Goal: Task Accomplishment & Management: Manage account settings

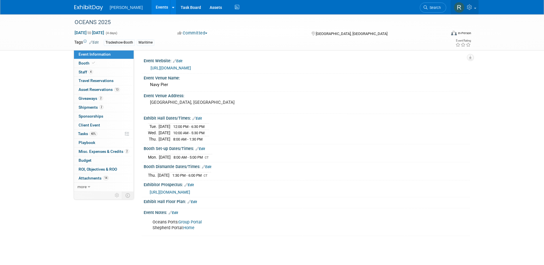
click at [360, 10] on link at bounding box center [465, 7] width 28 height 14
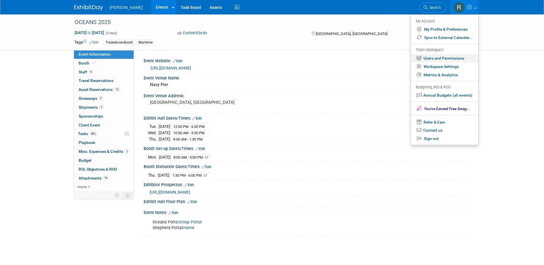
click at [360, 59] on link "Users and Permissions" at bounding box center [444, 58] width 67 height 8
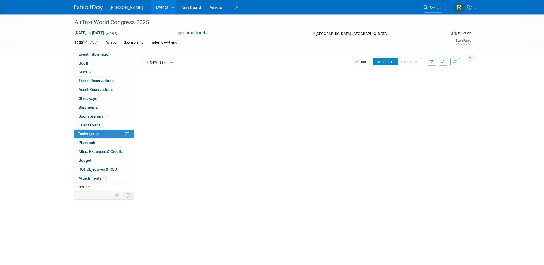
click at [430, 9] on span "Search" at bounding box center [434, 7] width 13 height 4
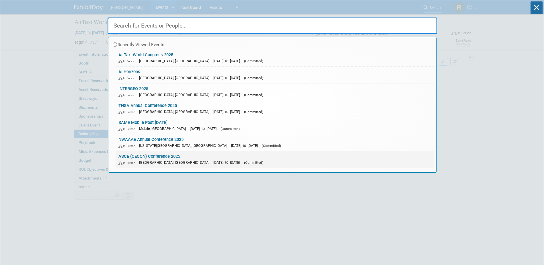
click at [167, 155] on link "ASCE (CECON) Conference 2025 In-Person San Marcos, TX Sep 17, 2025 to Sep 19, 2…" at bounding box center [275, 159] width 318 height 17
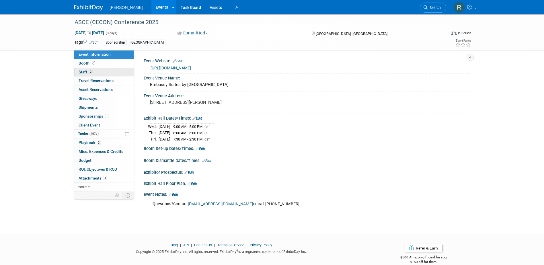
click at [86, 70] on span "Staff 2" at bounding box center [86, 72] width 14 height 5
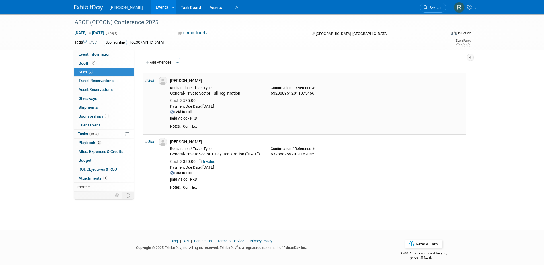
click at [152, 80] on link "Edit" at bounding box center [149, 81] width 9 height 4
select select "2fbe892d-2c8a-4c0a-8939-f55ff6507f5f"
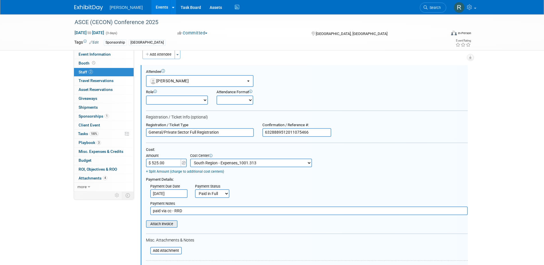
click at [163, 226] on input "file" at bounding box center [143, 224] width 68 height 6
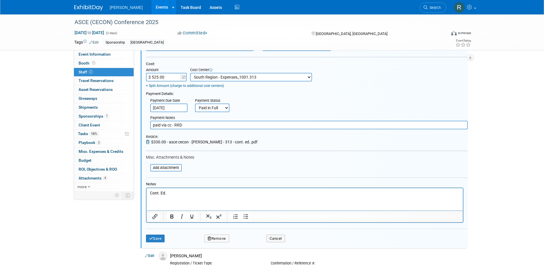
scroll to position [94, 0]
click at [156, 240] on button "Save" at bounding box center [155, 238] width 19 height 8
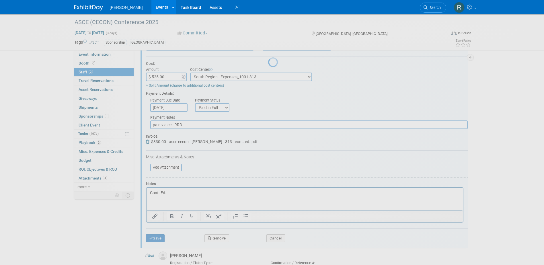
scroll to position [5, 0]
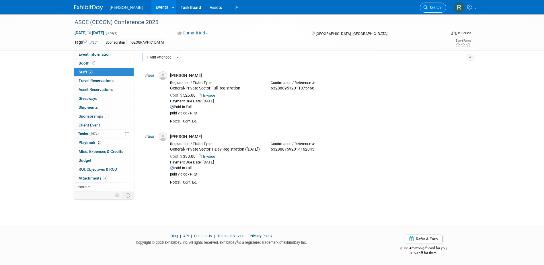
click at [425, 7] on icon at bounding box center [426, 7] width 4 height 4
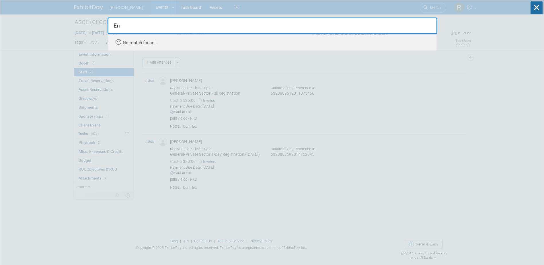
type input "E"
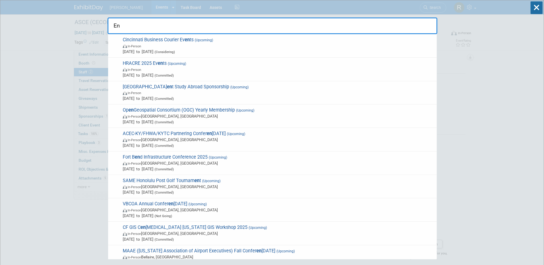
type input "E"
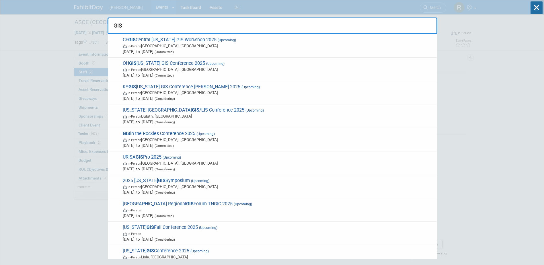
type input "GIS"
drag, startPoint x: 490, startPoint y: 87, endPoint x: 403, endPoint y: 92, distance: 87.1
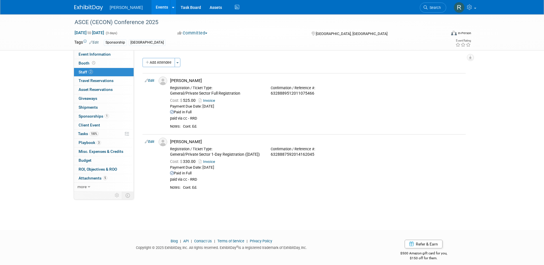
click at [151, 10] on link "Events" at bounding box center [161, 7] width 21 height 14
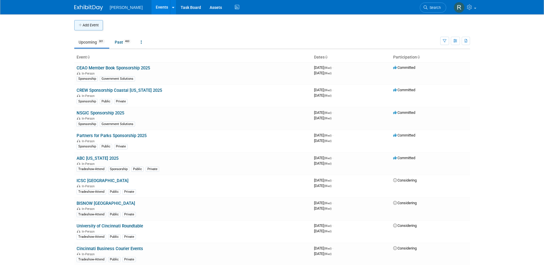
click at [82, 25] on icon "button" at bounding box center [81, 26] width 4 height 4
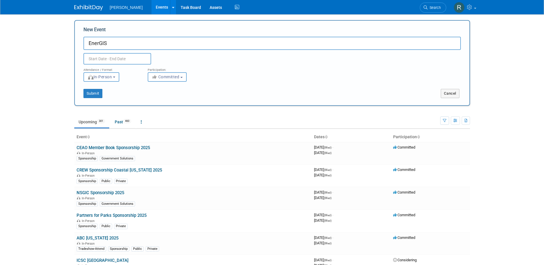
type input "EnerGIS"
click at [112, 61] on input "text" at bounding box center [117, 58] width 68 height 11
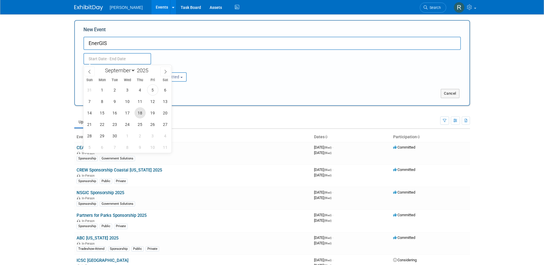
click at [139, 113] on span "18" at bounding box center [140, 112] width 11 height 11
type input "Sep 18, 2025 to Sep 18, 2025"
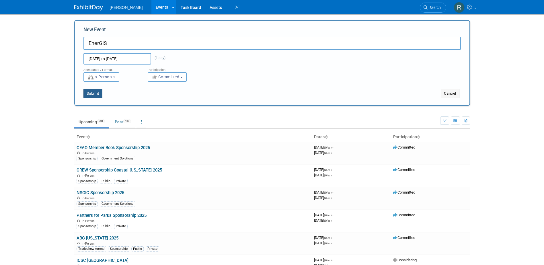
click at [87, 95] on button "Submit" at bounding box center [92, 93] width 19 height 9
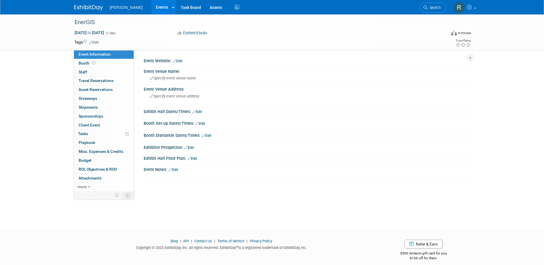
click at [180, 60] on link "Edit" at bounding box center [177, 61] width 9 height 4
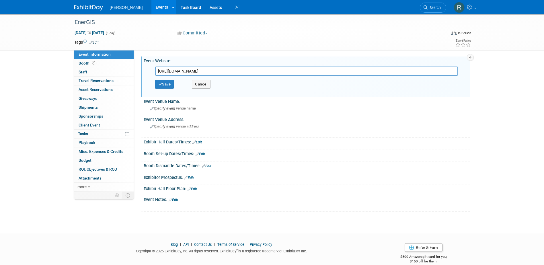
scroll to position [0, 80]
type input "https://www.eventbrite.com/e/energis-2025-conference-tickets-1553280486749?utm-…"
click at [170, 83] on button "Save" at bounding box center [164, 84] width 19 height 9
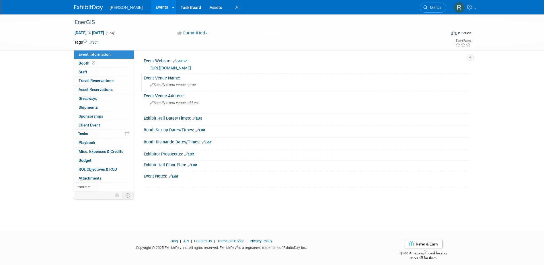
click at [173, 89] on div "Specify event venue name" at bounding box center [307, 84] width 318 height 9
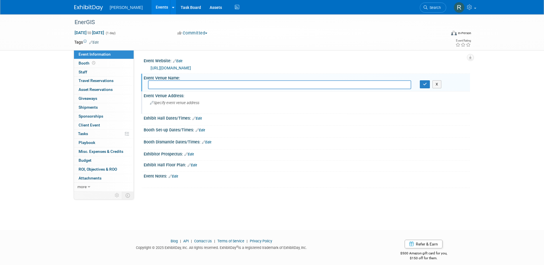
click at [168, 112] on div "Specify event venue address" at bounding box center [211, 104] width 127 height 13
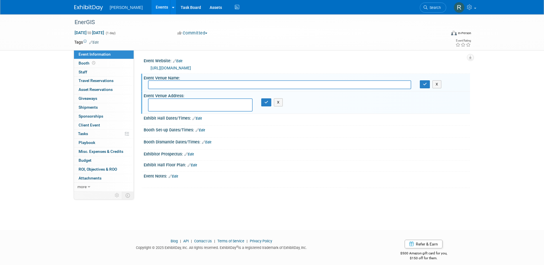
type textarea "2"
type textarea "3000 Town Center Blvd. Canonsburg, PA 15317"
click at [159, 89] on input "text" at bounding box center [279, 84] width 263 height 9
type input "Range Resources"
drag, startPoint x: 426, startPoint y: 92, endPoint x: 421, endPoint y: 92, distance: 4.9
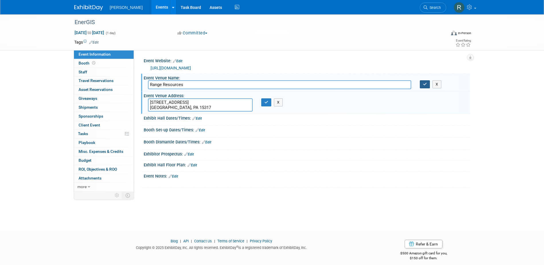
click at [425, 88] on button "button" at bounding box center [425, 84] width 10 height 8
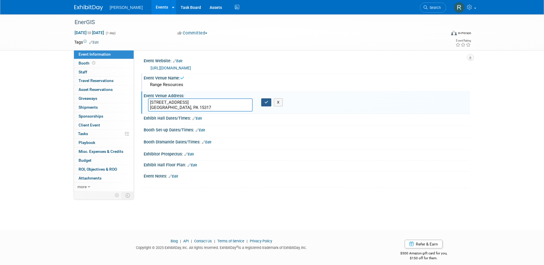
click at [265, 104] on icon "button" at bounding box center [267, 102] width 4 height 4
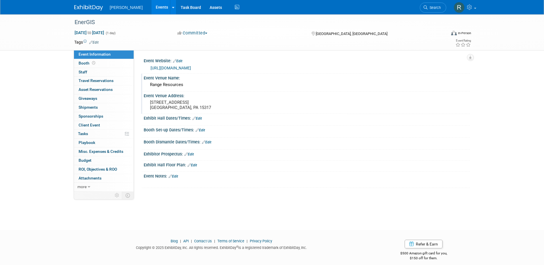
click at [199, 121] on link "Edit" at bounding box center [197, 118] width 9 height 4
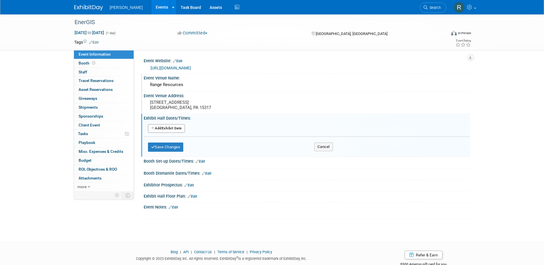
click at [174, 133] on button "Add Another Exhibit Date" at bounding box center [166, 128] width 37 height 9
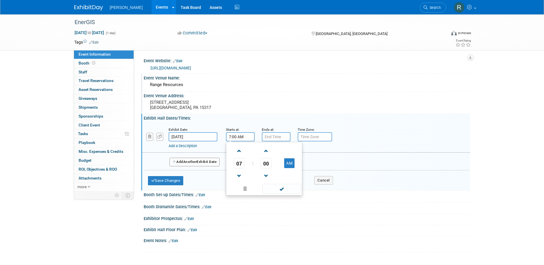
click at [242, 141] on input "7:00 AM" at bounding box center [240, 136] width 29 height 9
drag, startPoint x: 237, startPoint y: 160, endPoint x: 255, endPoint y: 181, distance: 27.7
click at [238, 156] on span at bounding box center [239, 151] width 10 height 10
type input "8:00 AM"
drag, startPoint x: 269, startPoint y: 192, endPoint x: 271, endPoint y: 180, distance: 12.0
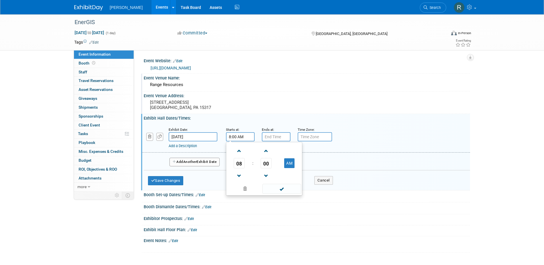
click at [270, 191] on span at bounding box center [282, 189] width 39 height 10
click at [274, 141] on input "7:00 PM" at bounding box center [276, 136] width 29 height 9
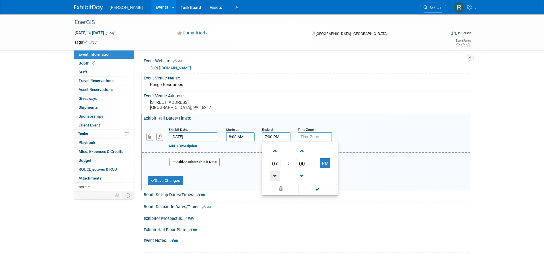
click at [277, 177] on span at bounding box center [275, 176] width 10 height 10
type input "5:00 PM"
click at [310, 193] on span at bounding box center [317, 189] width 39 height 10
click at [169, 185] on button "Save Changes" at bounding box center [166, 180] width 36 height 9
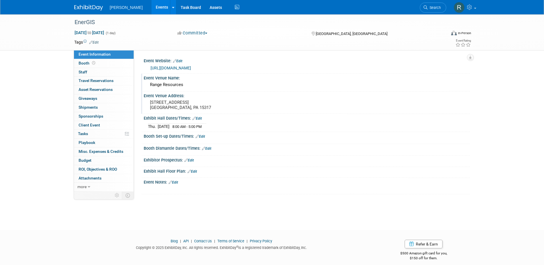
click at [98, 41] on link "Edit" at bounding box center [93, 42] width 9 height 4
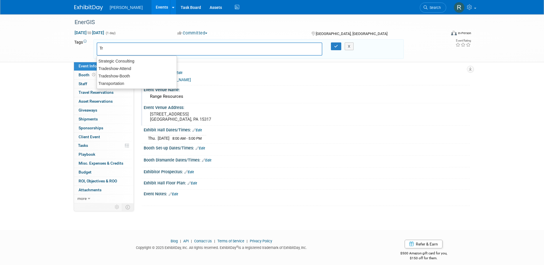
type input "T"
type input "Spon"
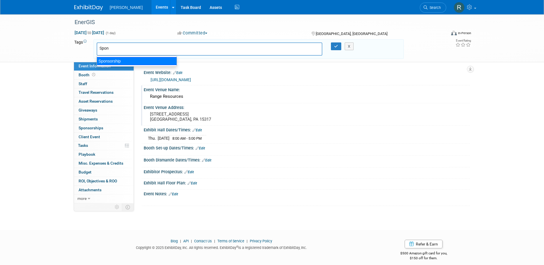
click at [117, 61] on div "Sponsorship" at bounding box center [137, 61] width 80 height 8
type input "Sponsorship"
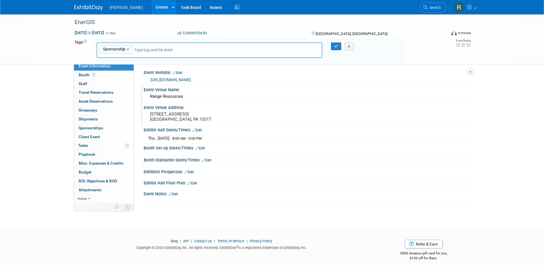
type input "T"
type input "Util"
click at [124, 63] on div "Utilities" at bounding box center [137, 64] width 80 height 8
type input "Sponsorship, Utilities"
click at [335, 45] on icon "button" at bounding box center [336, 46] width 4 height 4
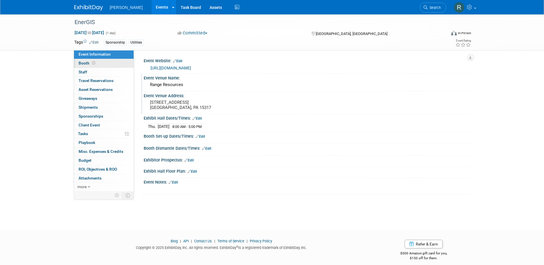
drag, startPoint x: 112, startPoint y: 63, endPoint x: 121, endPoint y: 66, distance: 9.1
click at [112, 63] on link "Booth" at bounding box center [104, 63] width 60 height 9
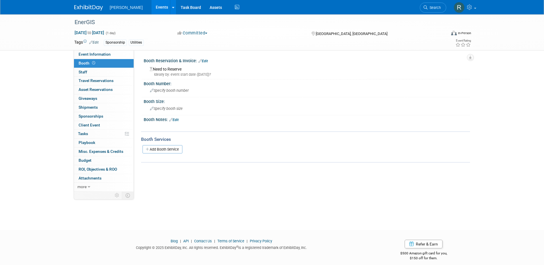
click at [206, 61] on link "Edit" at bounding box center [203, 61] width 9 height 4
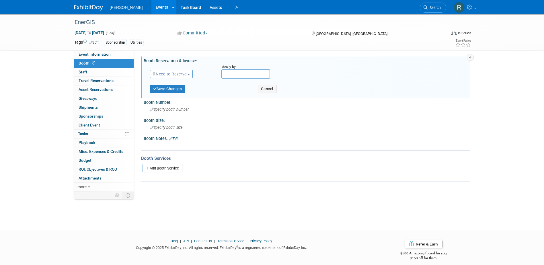
click at [183, 73] on span "Need to Reserve" at bounding box center [170, 74] width 34 height 5
click at [182, 99] on link "No Reservation Required" at bounding box center [180, 100] width 61 height 8
click at [178, 88] on button "Save Changes" at bounding box center [168, 89] width 36 height 8
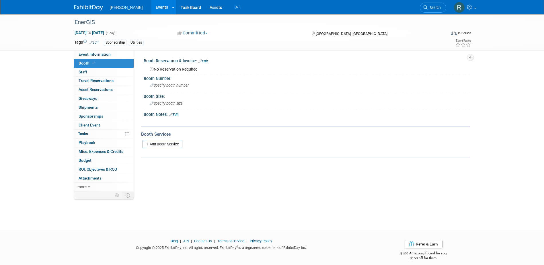
drag, startPoint x: 103, startPoint y: 117, endPoint x: 123, endPoint y: 113, distance: 19.8
click at [103, 117] on link "0 Sponsorships 0" at bounding box center [104, 116] width 60 height 9
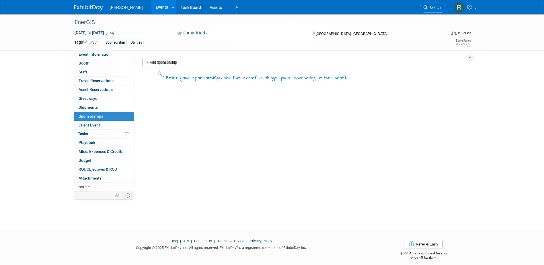
drag, startPoint x: 172, startPoint y: 64, endPoint x: 176, endPoint y: 70, distance: 7.2
click at [172, 64] on link "Add Sponsorship" at bounding box center [162, 62] width 38 height 9
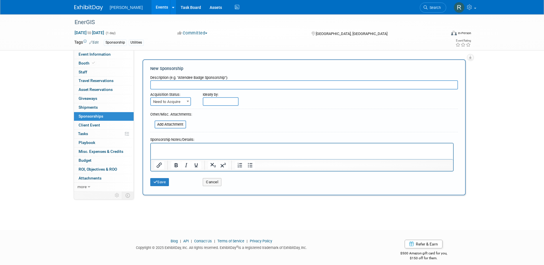
paste input "EnerGIS 2025 Door Prize Sponsorship"
type input "EnerGIS 2025 Door Prize Sponsorship"
click at [177, 101] on span "Need to Acquire" at bounding box center [171, 102] width 40 height 8
drag, startPoint x: 179, startPoint y: 120, endPoint x: 200, endPoint y: 106, distance: 24.7
select select "2"
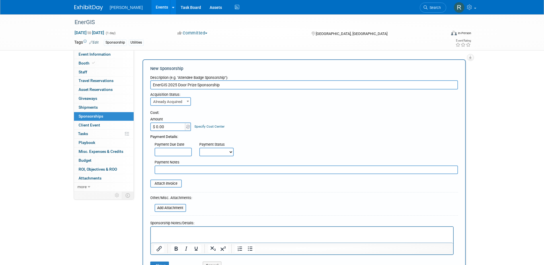
click at [174, 129] on input "$ 0.00" at bounding box center [168, 127] width 36 height 9
type input "$ 480.00"
click at [198, 126] on link "Specify Cost Center" at bounding box center [210, 127] width 30 height 4
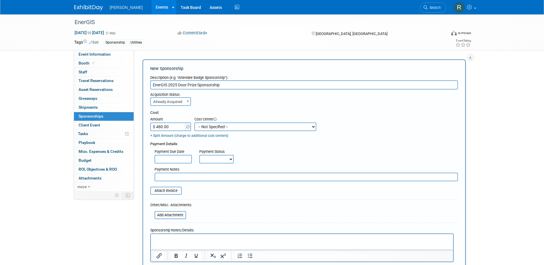
click at [203, 126] on select "-- Not Specified -- Advisory Services - Expenses_1001.502 Aerial Acquisition - …" at bounding box center [256, 127] width 122 height 9
select select "18966237"
click at [195, 123] on select "-- Not Specified -- Advisory Services - Expenses_1001.502 Aerial Acquisition - …" at bounding box center [256, 127] width 122 height 9
click at [176, 158] on input "text" at bounding box center [173, 159] width 37 height 9
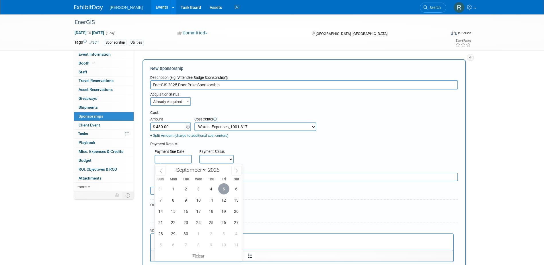
drag, startPoint x: 224, startPoint y: 190, endPoint x: 224, endPoint y: 173, distance: 17.2
click at [224, 190] on span "5" at bounding box center [223, 188] width 11 height 11
type input "Sep 5, 2025"
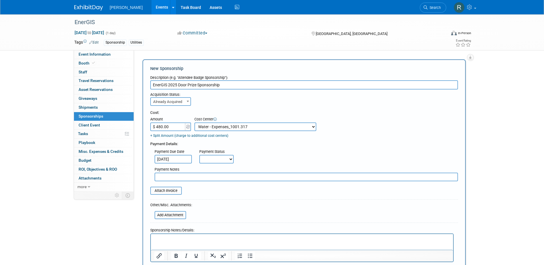
drag, startPoint x: 222, startPoint y: 160, endPoint x: 222, endPoint y: 164, distance: 4.0
click at [222, 160] on select "Not Paid Yet Partially Paid Paid in Full" at bounding box center [216, 159] width 34 height 9
select select "1"
click at [199, 155] on select "Not Paid Yet Partially Paid Paid in Full" at bounding box center [216, 159] width 34 height 9
click at [226, 178] on input "text" at bounding box center [307, 177] width 304 height 9
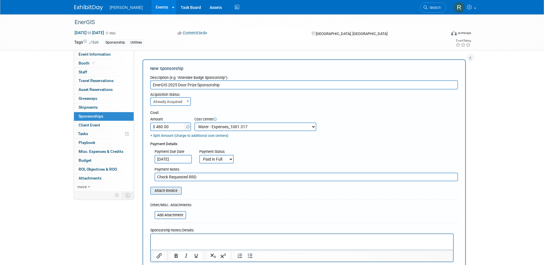
type input "Check Requested RRD"
click at [173, 192] on input "file" at bounding box center [147, 190] width 68 height 7
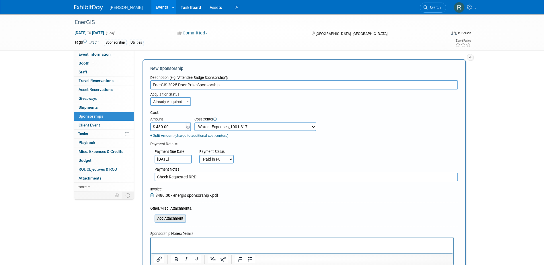
click at [173, 219] on input "file" at bounding box center [151, 218] width 68 height 7
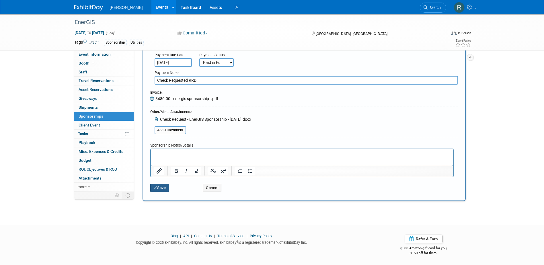
click at [157, 186] on icon "submit" at bounding box center [155, 188] width 4 height 4
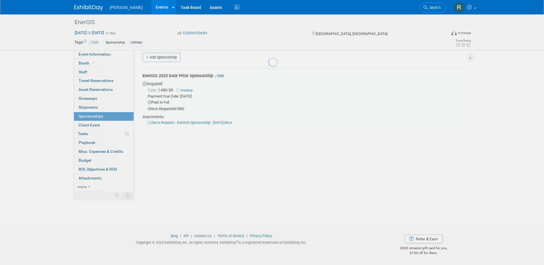
scroll to position [5, 0]
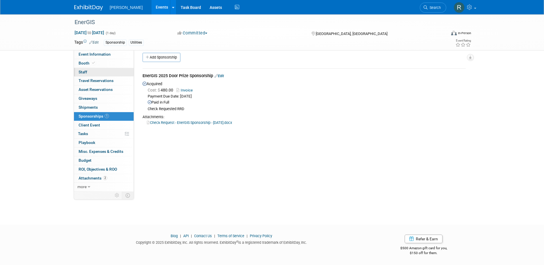
click at [108, 73] on link "0 Staff 0" at bounding box center [104, 72] width 60 height 9
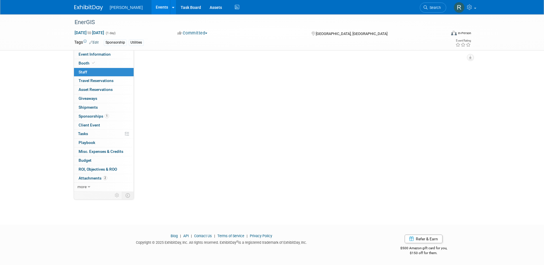
scroll to position [0, 0]
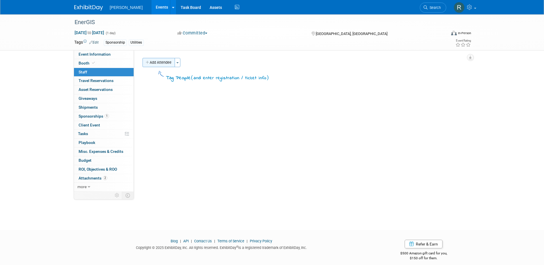
click at [162, 64] on button "Add Attendee" at bounding box center [159, 62] width 32 height 9
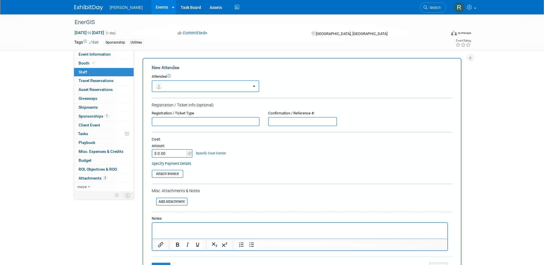
click at [170, 84] on button "button" at bounding box center [206, 86] width 108 height 12
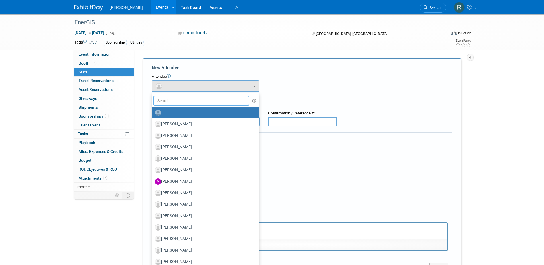
click at [173, 99] on input "text" at bounding box center [201, 101] width 96 height 10
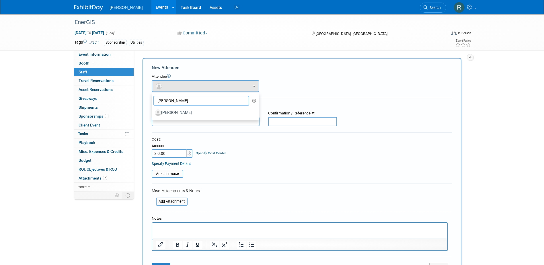
type input "Mark L"
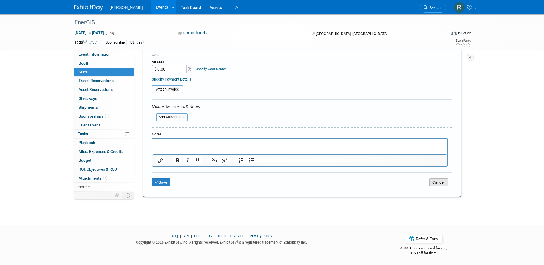
click at [440, 180] on button "Cancel" at bounding box center [438, 182] width 19 height 8
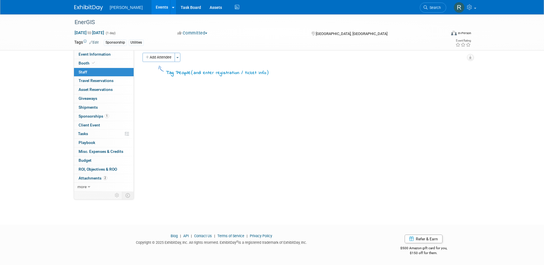
click at [176, 102] on div "Event Website: Edit https://www.eventbrite.com/e/energis-2025-conference-ticket…" at bounding box center [302, 115] width 336 height 141
click at [432, 8] on span "Search" at bounding box center [434, 7] width 13 height 4
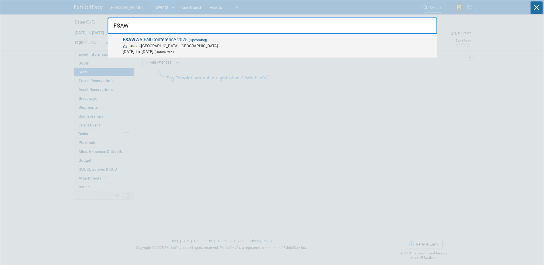
type input "FSAW"
click at [389, 43] on span "In-Person Orlando, FL" at bounding box center [278, 46] width 311 height 6
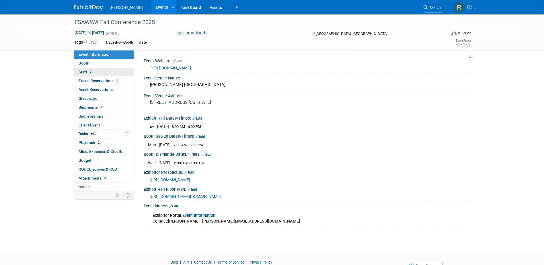
click at [106, 71] on link "2 Staff 2" at bounding box center [104, 72] width 60 height 9
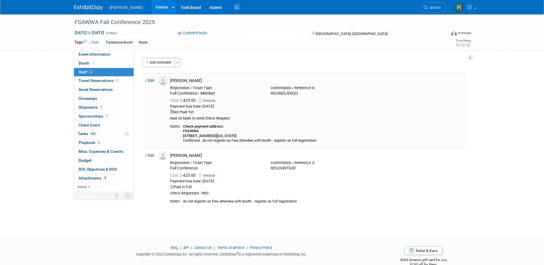
click at [211, 101] on link "Invoice" at bounding box center [208, 100] width 19 height 4
click at [153, 80] on link "Edit" at bounding box center [149, 81] width 9 height 4
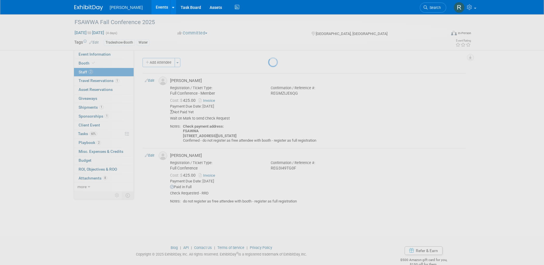
select select "dccda20c-e85d-48dd-9cef-958a62215f11"
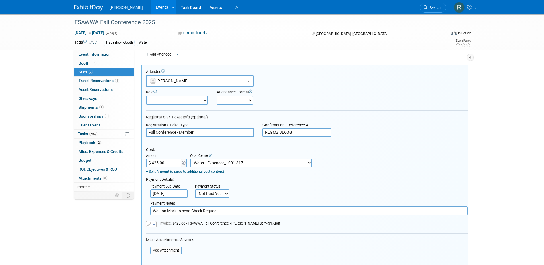
click at [215, 195] on select "Not Paid Yet Partially Paid Paid in Full" at bounding box center [212, 193] width 34 height 9
select select "1"
click at [195, 190] on select "Not Paid Yet Partially Paid Paid in Full" at bounding box center [212, 193] width 34 height 9
drag, startPoint x: 222, startPoint y: 212, endPoint x: 143, endPoint y: 212, distance: 79.5
click at [143, 212] on div "Payment Notes Wait on Mark to send Check Request" at bounding box center [307, 206] width 331 height 17
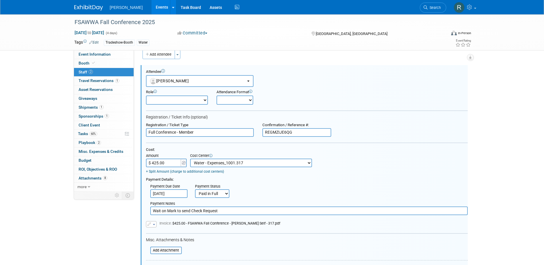
click at [186, 194] on input "Aug 11, 2025" at bounding box center [168, 193] width 37 height 9
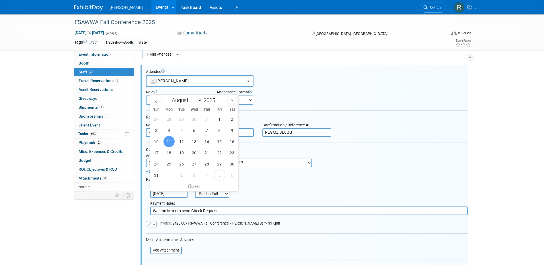
click at [232, 102] on icon at bounding box center [232, 101] width 4 height 4
select select "8"
click at [220, 118] on span "5" at bounding box center [219, 119] width 11 height 11
type input "Sep 5, 2025"
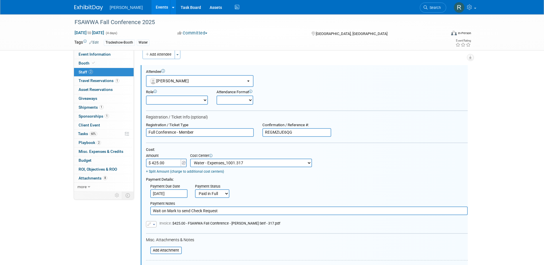
drag, startPoint x: 221, startPoint y: 211, endPoint x: 132, endPoint y: 211, distance: 88.7
click at [132, 211] on div "Event Information Event Info Booth Booth 2 Staff 2 Staff 1 Travel Reservations …" at bounding box center [272, 205] width 405 height 399
paste input "PAY3091JT7Z"
type input "P"
paste input "PAY3091JT7Z"
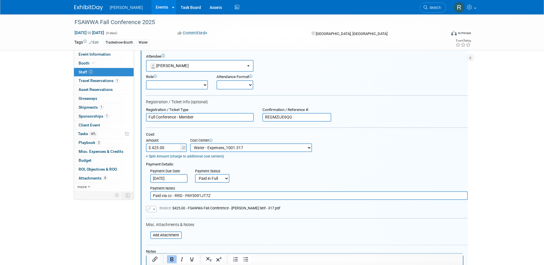
scroll to position [37, 0]
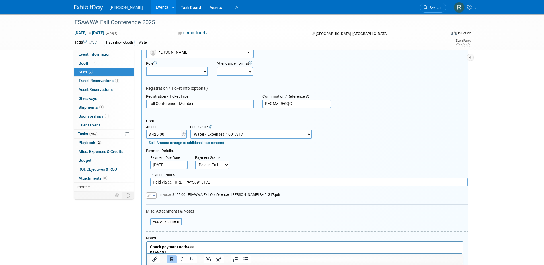
type input "Paid via cc - RRD - PAY3091JT7Z"
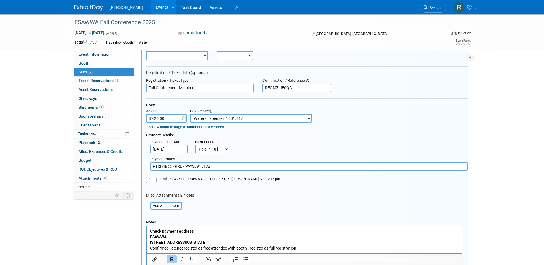
scroll to position [65, 0]
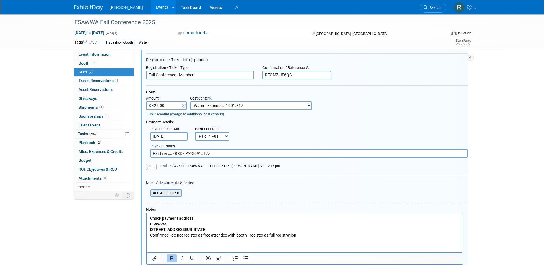
click at [176, 194] on input "file" at bounding box center [147, 193] width 68 height 6
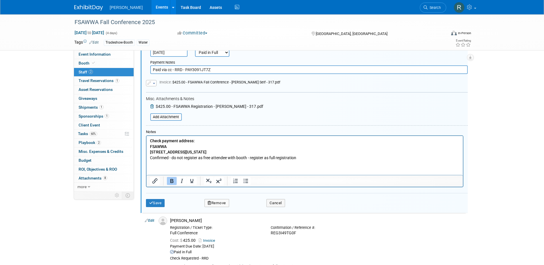
scroll to position [151, 0]
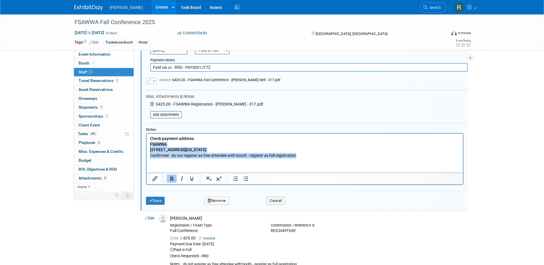
drag, startPoint x: 301, startPoint y: 155, endPoint x: 147, endPoint y: 143, distance: 154.0
click at [147, 143] on html "Check payment address: FSAWWA 1320 Tennessee Avenue, St. Cloud, FL 34769 Confir…" at bounding box center [304, 145] width 316 height 25
click at [151, 145] on b "Check payment address: FSAWWA 1320 Tennessee Avenue, St. Cloud, FL 34769" at bounding box center [178, 144] width 57 height 16
drag, startPoint x: 226, startPoint y: 151, endPoint x: 232, endPoint y: 149, distance: 6.1
click at [206, 151] on b "Check payment address: FSAWWA 1320 Tennessee Avenue, St. Cloud, FL 34769" at bounding box center [178, 144] width 57 height 16
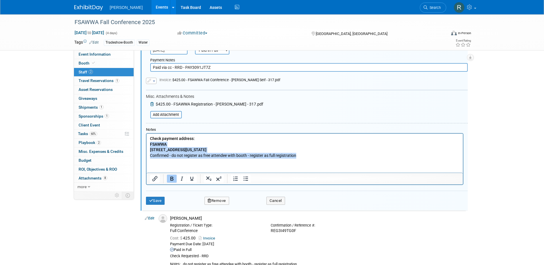
click at [232, 149] on p "Check payment address: FSAWWA 1320 Tennessee Avenue, St. Cloud, FL 34769 Confir…" at bounding box center [305, 147] width 310 height 22
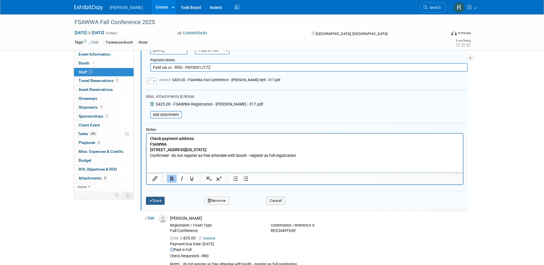
click at [157, 201] on button "Save" at bounding box center [155, 201] width 19 height 8
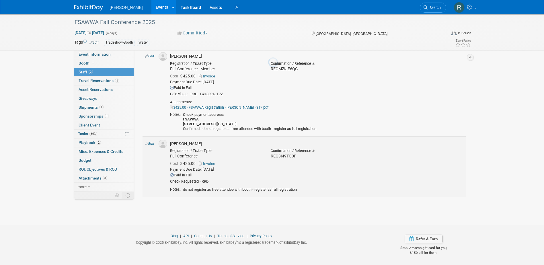
scroll to position [24, 0]
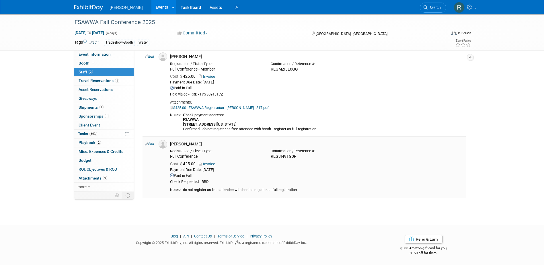
click at [153, 145] on link "Edit" at bounding box center [149, 144] width 9 height 4
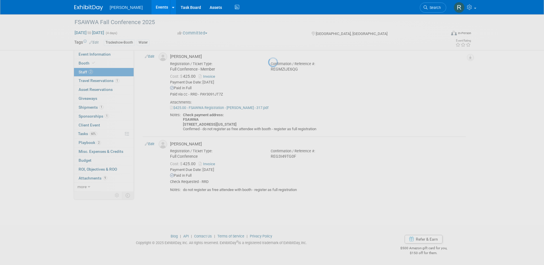
select select "50c4df36-e9cd-48dd-b62f-39bfd16ee857"
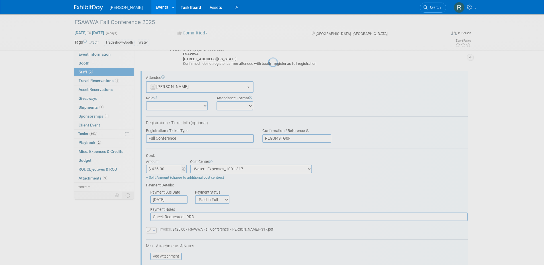
scroll to position [96, 0]
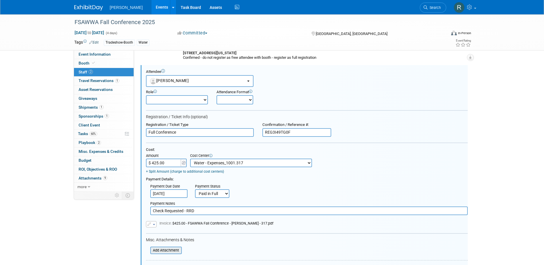
click at [168, 251] on input "file" at bounding box center [147, 250] width 68 height 6
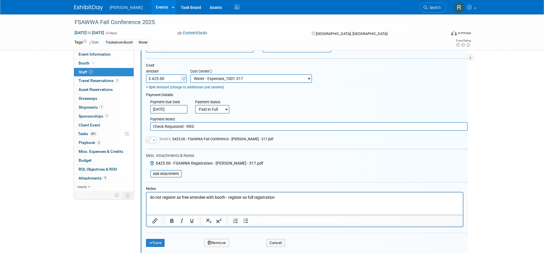
scroll to position [182, 0]
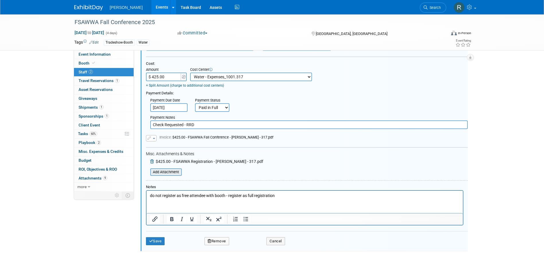
click at [169, 174] on input "file" at bounding box center [147, 172] width 68 height 6
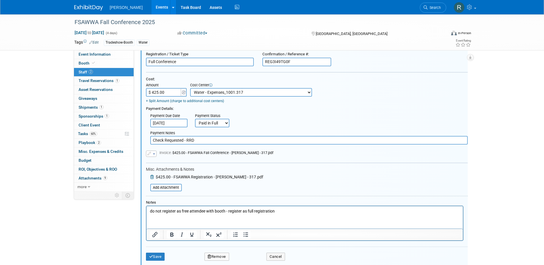
scroll to position [153, 0]
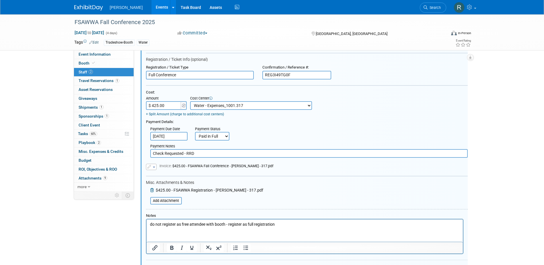
click at [181, 137] on input "Aug 11, 2025" at bounding box center [168, 136] width 37 height 9
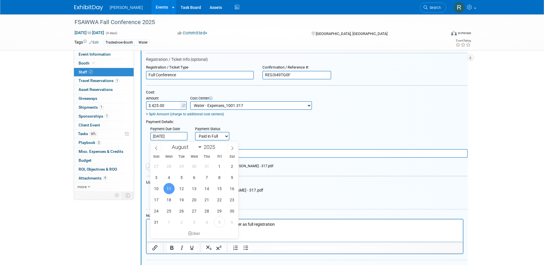
click at [227, 149] on div "January February March April May June July August September October November De…" at bounding box center [194, 147] width 66 height 10
click at [229, 149] on span at bounding box center [232, 148] width 10 height 10
select select "8"
click at [219, 168] on span "5" at bounding box center [219, 166] width 11 height 11
type input "Sep 5, 2025"
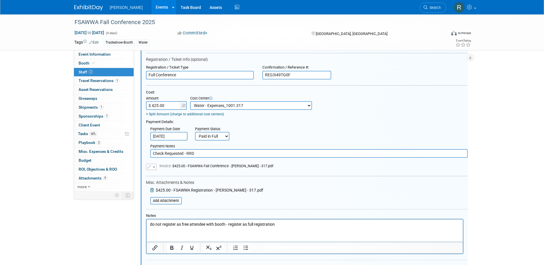
drag, startPoint x: 200, startPoint y: 155, endPoint x: 143, endPoint y: 151, distance: 57.2
click at [143, 151] on div "Payment Notes Check Requested - RRD" at bounding box center [307, 149] width 331 height 17
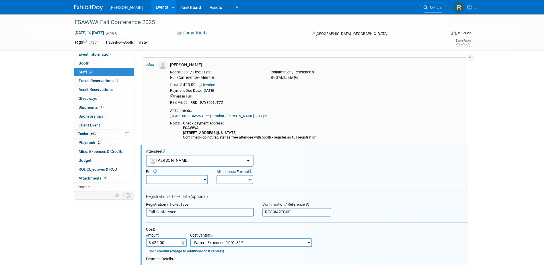
scroll to position [9, 0]
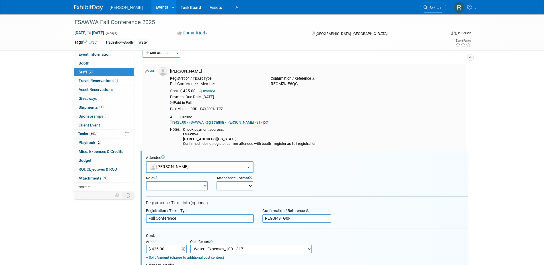
drag, startPoint x: 214, startPoint y: 110, endPoint x: 221, endPoint y: 110, distance: 7.2
click at [214, 110] on div "Paid via cc - RRD - PAY3091JT7Z" at bounding box center [317, 109] width 294 height 5
drag, startPoint x: 226, startPoint y: 109, endPoint x: 169, endPoint y: 109, distance: 56.8
click at [169, 109] on div "Cost: $ 425.00 Invoice Payment Due Date: Sep 5, 2025 Paid in Full" at bounding box center [317, 99] width 302 height 26
copy div "Paid via cc - RRD - PAY3091JT7Z"
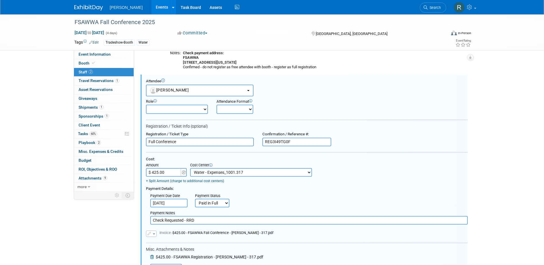
scroll to position [96, 0]
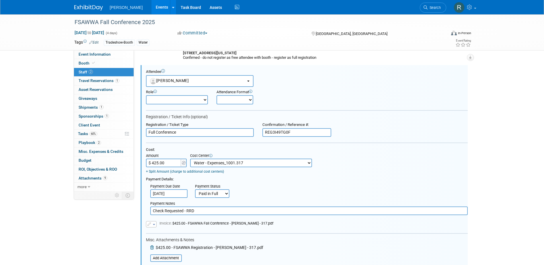
drag, startPoint x: 196, startPoint y: 212, endPoint x: 140, endPoint y: 210, distance: 56.3
click at [141, 210] on div "Attendee <img src="https://www.exhibitday.com/Images/Unassigned-User-Icon.png" …" at bounding box center [304, 201] width 327 height 273
paste input "Paid via cc - RRD - PAY3091JT7Z"
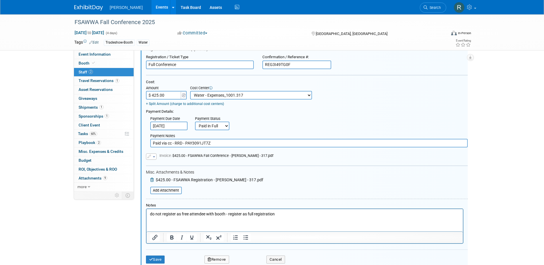
scroll to position [182, 0]
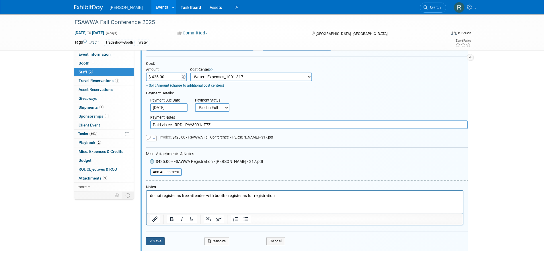
type input "Paid via cc - RRD - PAY3091JT7Z"
click at [155, 242] on button "Save" at bounding box center [155, 241] width 19 height 8
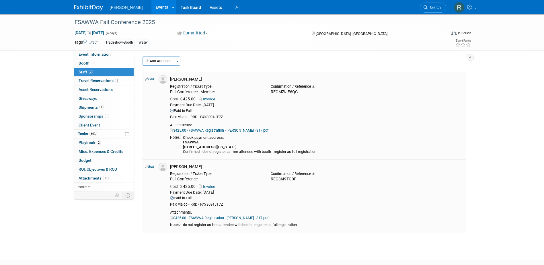
scroll to position [0, 0]
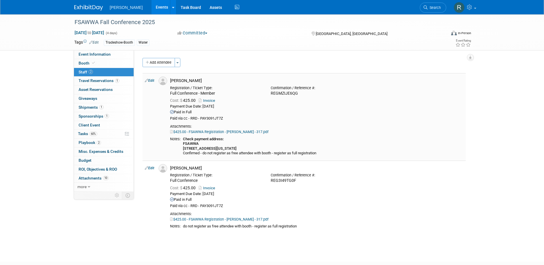
click at [153, 80] on link "Edit" at bounding box center [149, 81] width 9 height 4
select select "dccda20c-e85d-48dd-9cef-958a62215f11"
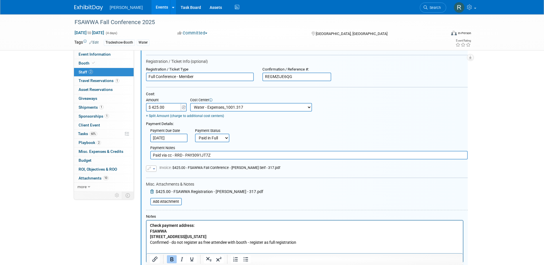
scroll to position [65, 0]
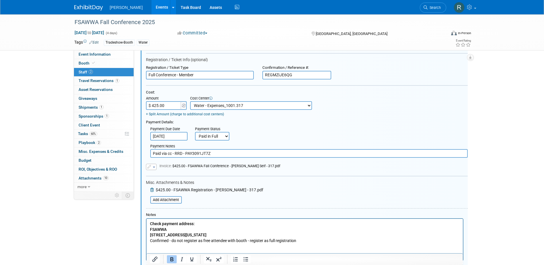
click at [151, 190] on icon at bounding box center [152, 190] width 5 height 4
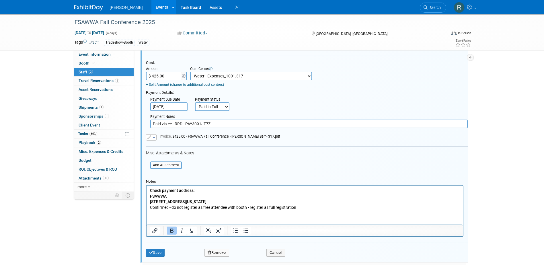
scroll to position [123, 0]
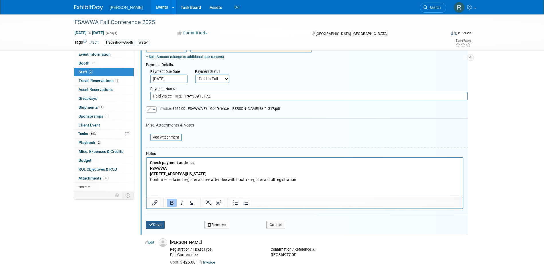
click at [159, 225] on button "Save" at bounding box center [155, 225] width 19 height 8
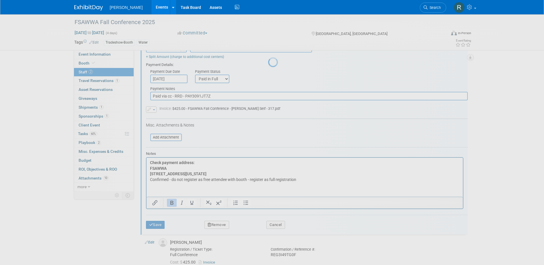
scroll to position [31, 0]
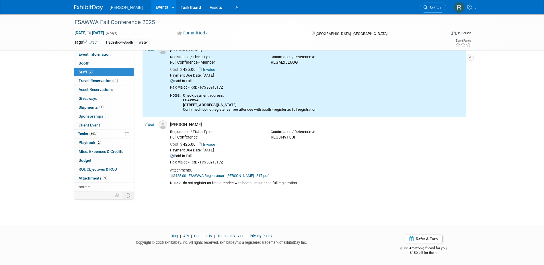
click at [438, 6] on span "Search" at bounding box center [434, 7] width 13 height 4
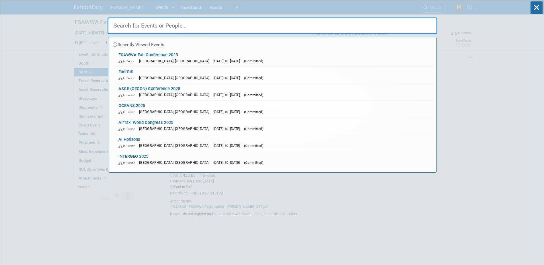
click at [313, 32] on input "text" at bounding box center [273, 26] width 330 height 17
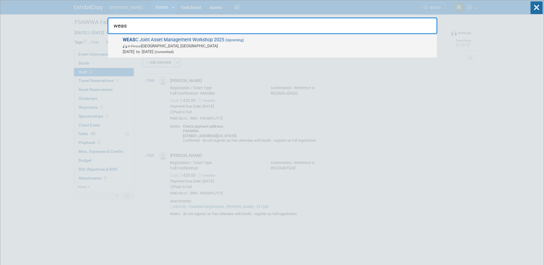
type input "weas"
click at [226, 42] on span "WEAS C Joint Asset Management Workshop 2025 (Upcoming) In-Person Lexington, SC …" at bounding box center [277, 46] width 313 height 18
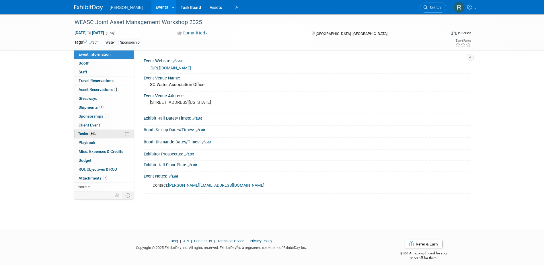
click at [86, 135] on span "Tasks 50%" at bounding box center [87, 133] width 19 height 5
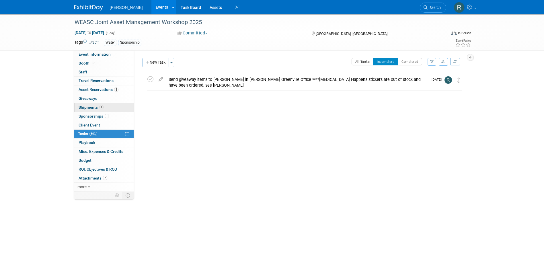
click at [98, 108] on span "Shipments 1" at bounding box center [91, 107] width 25 height 5
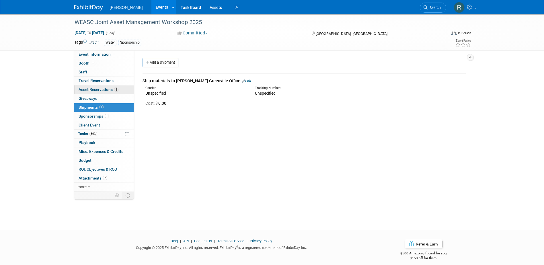
click at [108, 91] on span "Asset Reservations 3" at bounding box center [99, 89] width 40 height 5
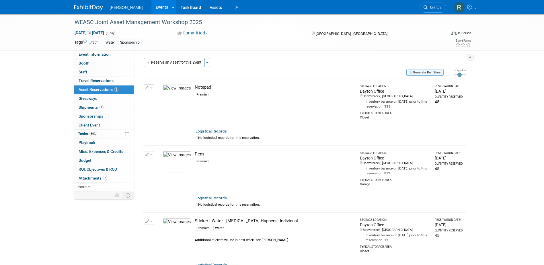
click at [430, 72] on button "Generate Pull Sheet" at bounding box center [425, 72] width 37 height 7
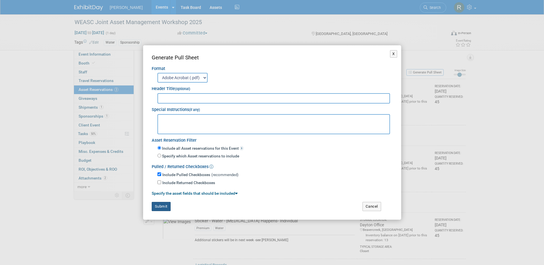
click at [159, 206] on button "Submit" at bounding box center [161, 206] width 19 height 9
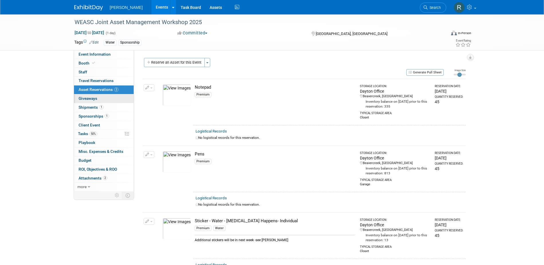
click at [92, 99] on span "Giveaways 0" at bounding box center [88, 98] width 19 height 5
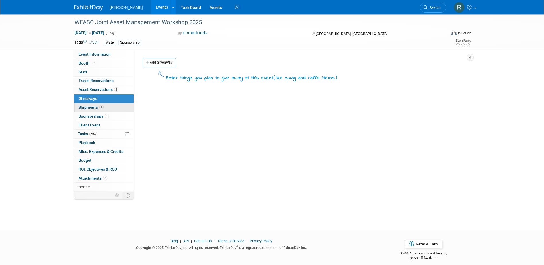
click at [93, 108] on span "Shipments 1" at bounding box center [91, 107] width 25 height 5
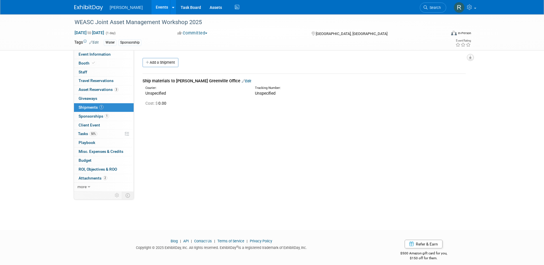
click at [468, 59] on button "button" at bounding box center [470, 57] width 7 height 7
click at [423, 75] on link "Export tab to PDF" at bounding box center [436, 74] width 67 height 8
click at [116, 115] on link "1 Sponsorships 1" at bounding box center [104, 116] width 60 height 9
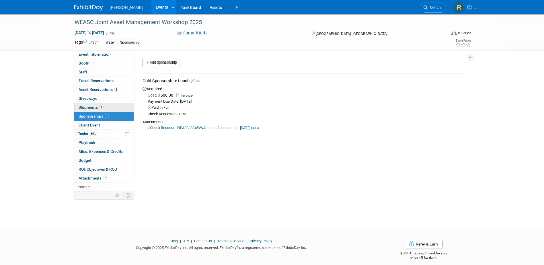
click at [92, 108] on span "Shipments 1" at bounding box center [91, 107] width 25 height 5
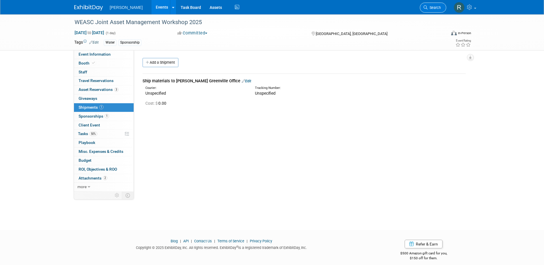
click at [428, 7] on span "Search" at bounding box center [434, 7] width 13 height 4
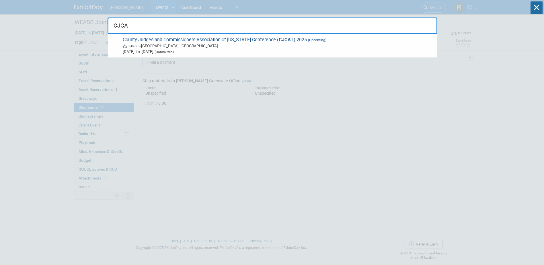
type input "CJCAT"
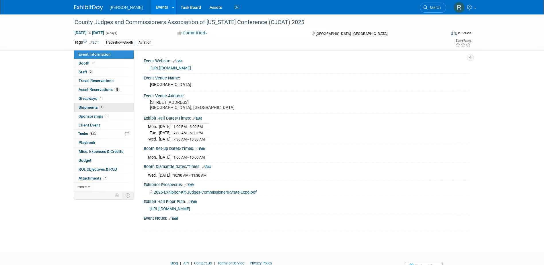
click at [115, 108] on link "1 Shipments 1" at bounding box center [104, 107] width 60 height 9
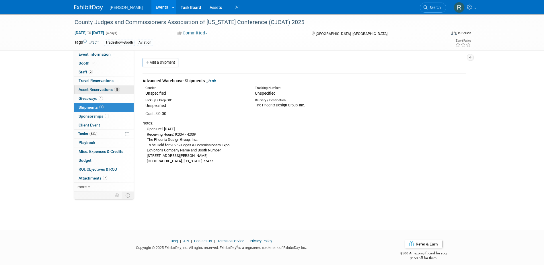
click at [102, 90] on span "Asset Reservations 18" at bounding box center [99, 89] width 41 height 5
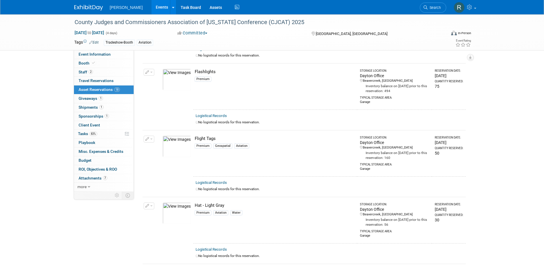
scroll to position [153, 0]
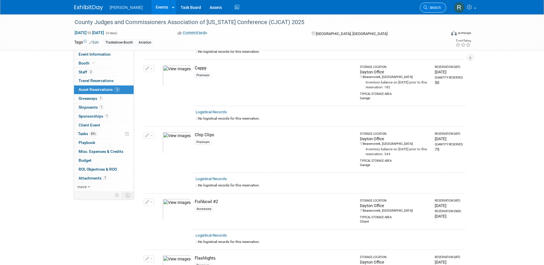
click at [431, 9] on span "Search" at bounding box center [434, 7] width 13 height 4
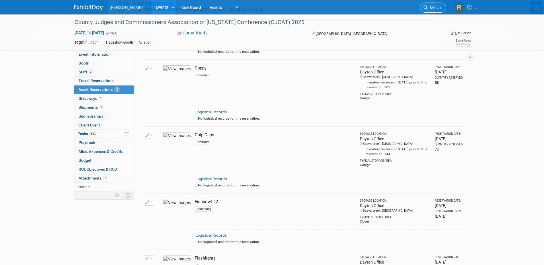
scroll to position [0, 0]
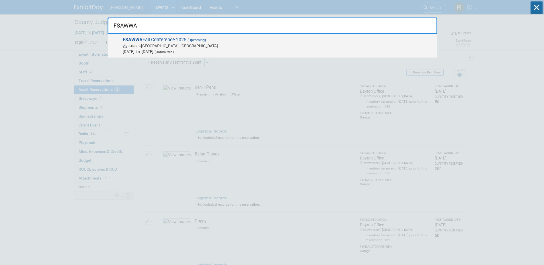
type input "FSAWWA"
click at [263, 38] on span "FSAWWA Fall Conference 2025 (Upcoming) In-Person [GEOGRAPHIC_DATA], [GEOGRAPHIC…" at bounding box center [277, 46] width 313 height 18
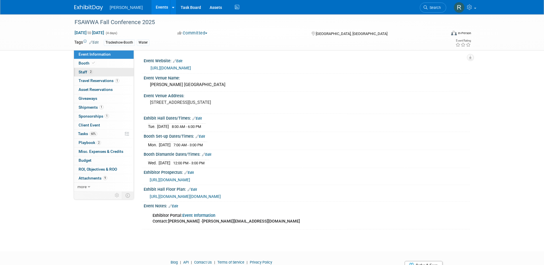
click at [98, 73] on link "2 Staff 2" at bounding box center [104, 72] width 60 height 9
